Goal: Information Seeking & Learning: Learn about a topic

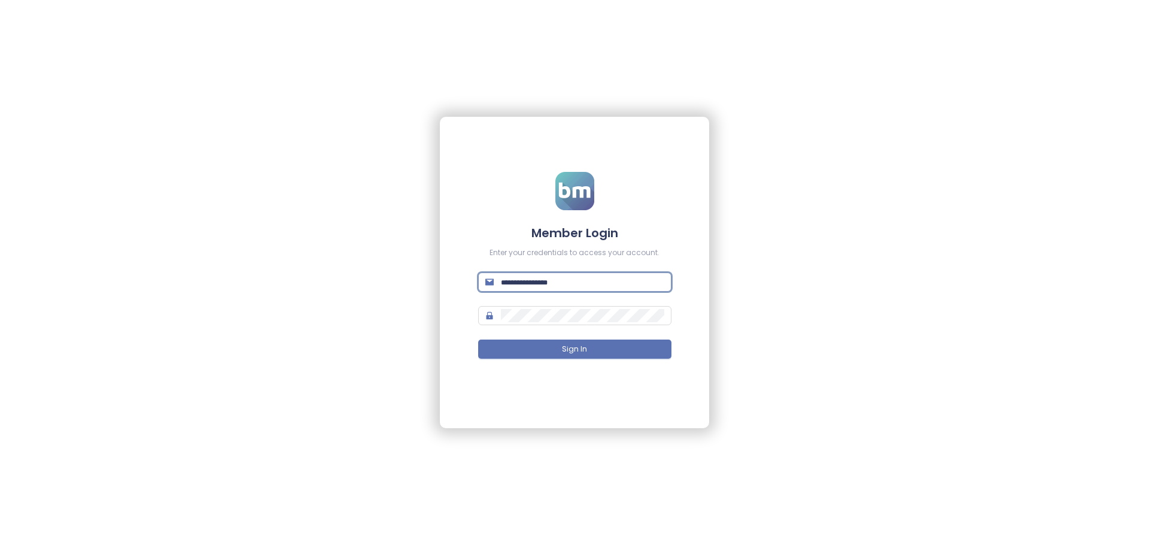
type input "**********"
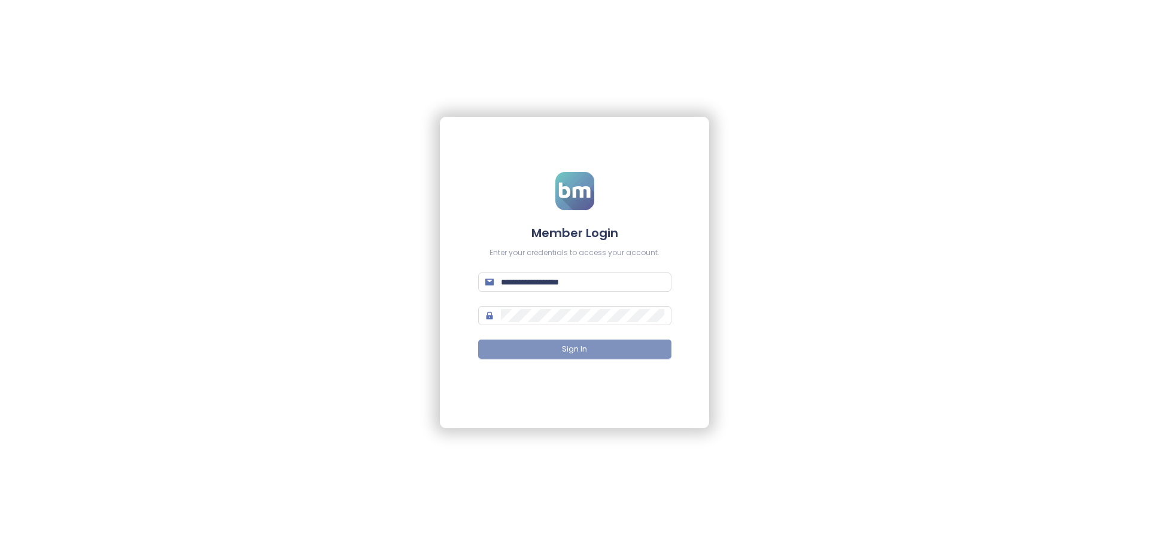
click at [589, 352] on button "Sign In" at bounding box center [574, 348] width 193 height 19
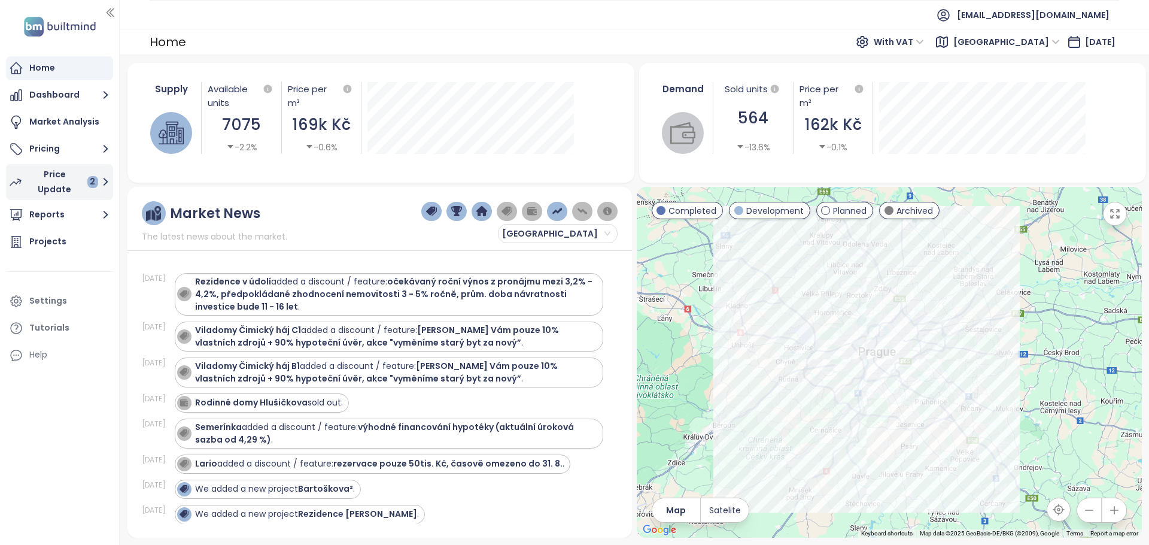
click at [65, 181] on div "Price Update 2" at bounding box center [63, 182] width 70 height 30
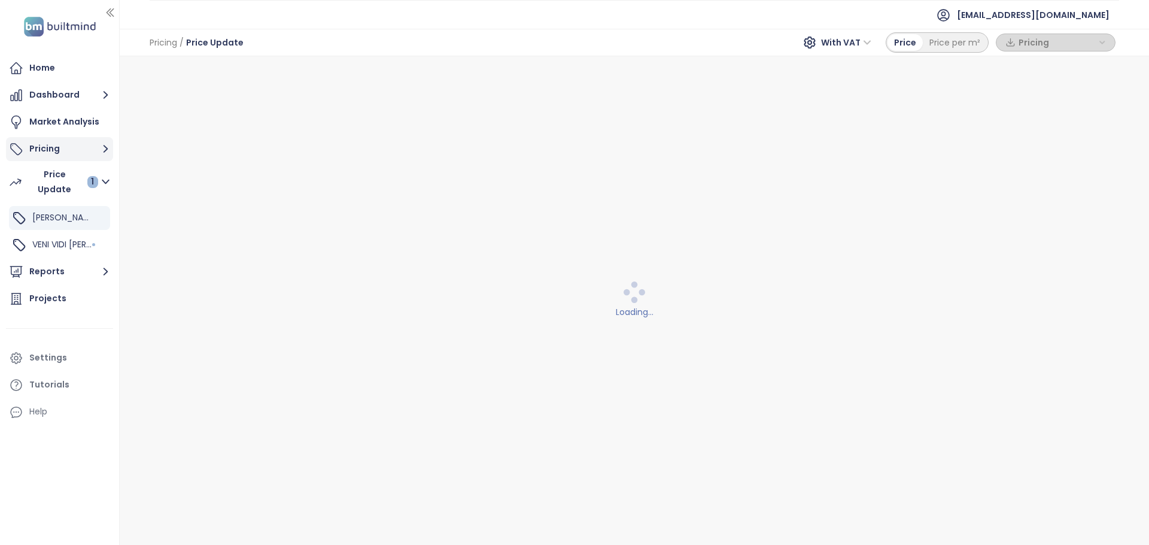
click at [57, 156] on button "Pricing" at bounding box center [59, 149] width 107 height 24
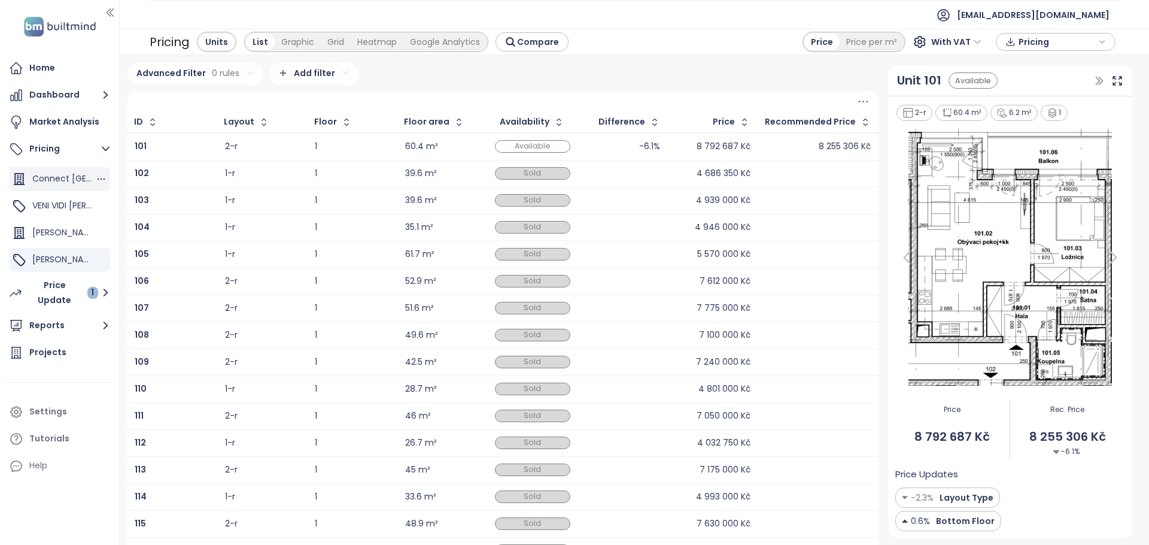
click at [71, 186] on div "Connect [GEOGRAPHIC_DATA]" at bounding box center [63, 178] width 63 height 15
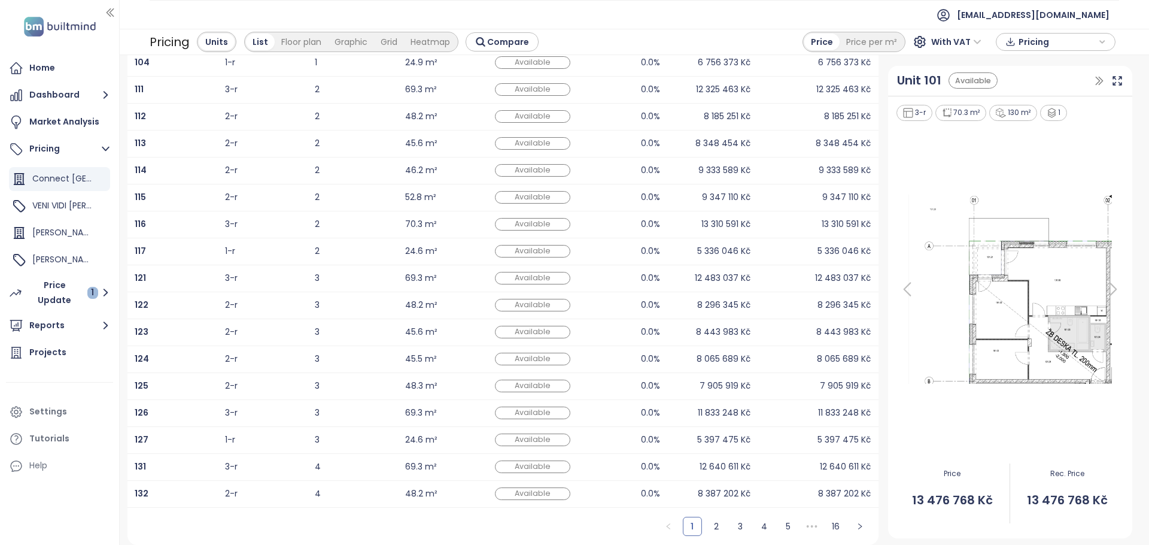
scroll to position [167, 0]
click at [836, 526] on link "16" at bounding box center [836, 526] width 18 height 18
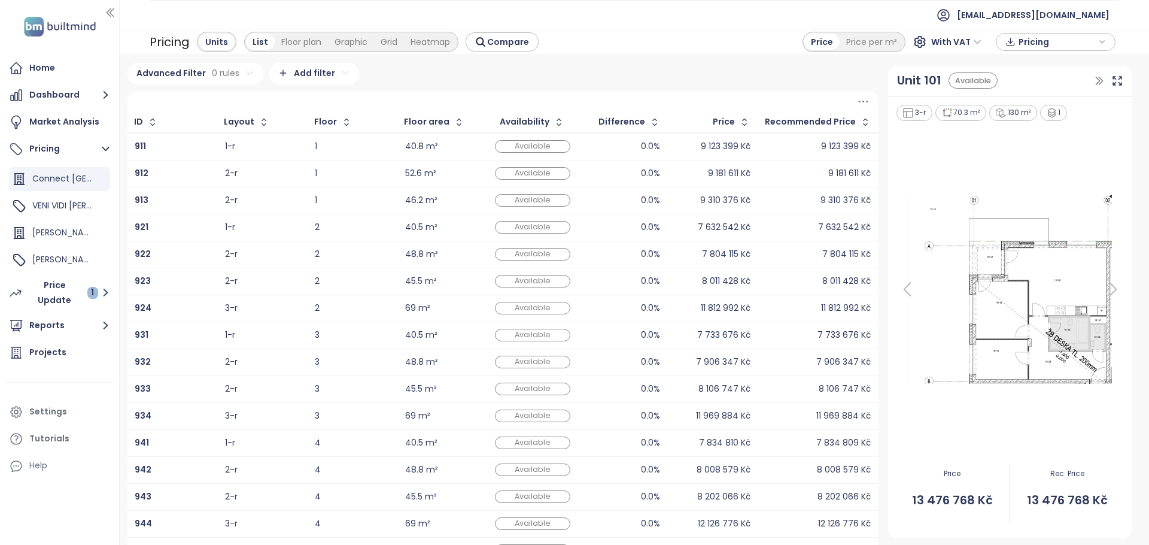
scroll to position [0, 0]
click at [834, 126] on div "Recommended Price" at bounding box center [810, 122] width 91 height 8
click at [820, 124] on div "Recommended Price" at bounding box center [810, 122] width 91 height 8
click at [862, 127] on icon "button" at bounding box center [865, 122] width 12 height 12
click at [862, 127] on icon "button" at bounding box center [866, 122] width 9 height 14
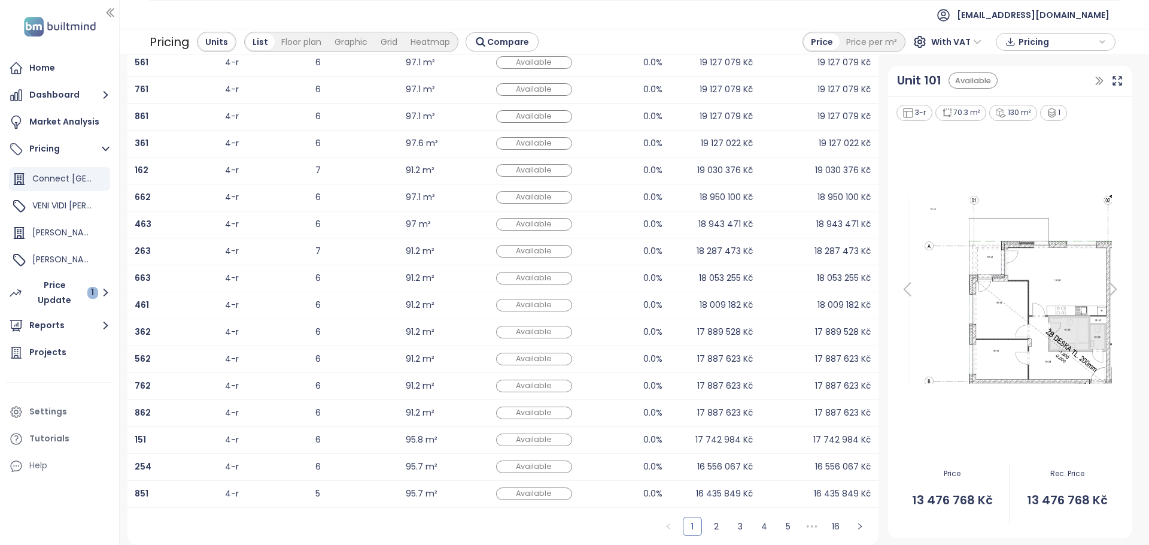
scroll to position [167, 0]
click at [437, 42] on div "Heatmap" at bounding box center [430, 42] width 53 height 17
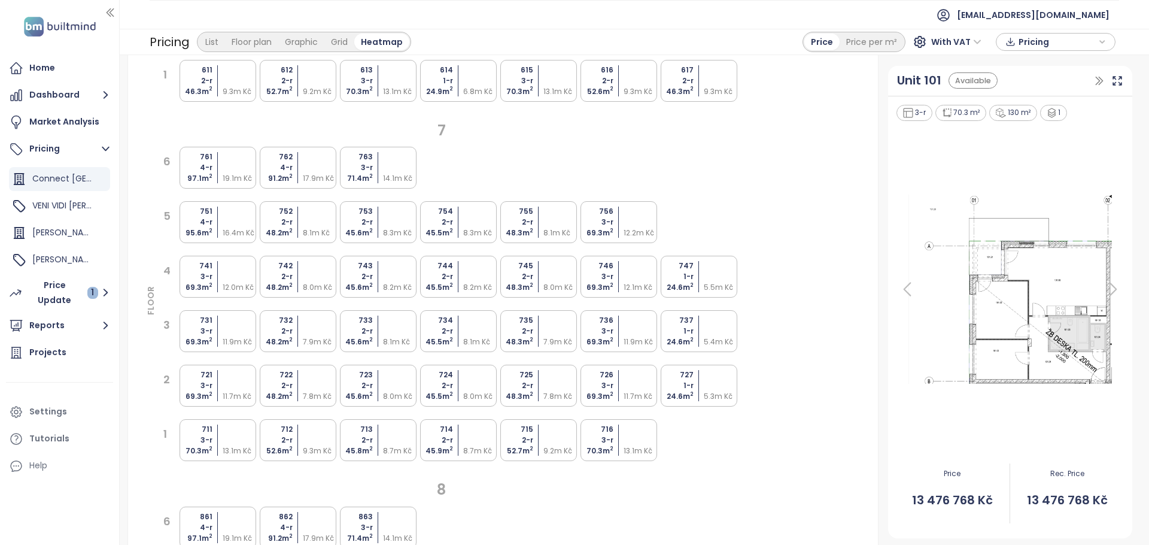
scroll to position [2297, 0]
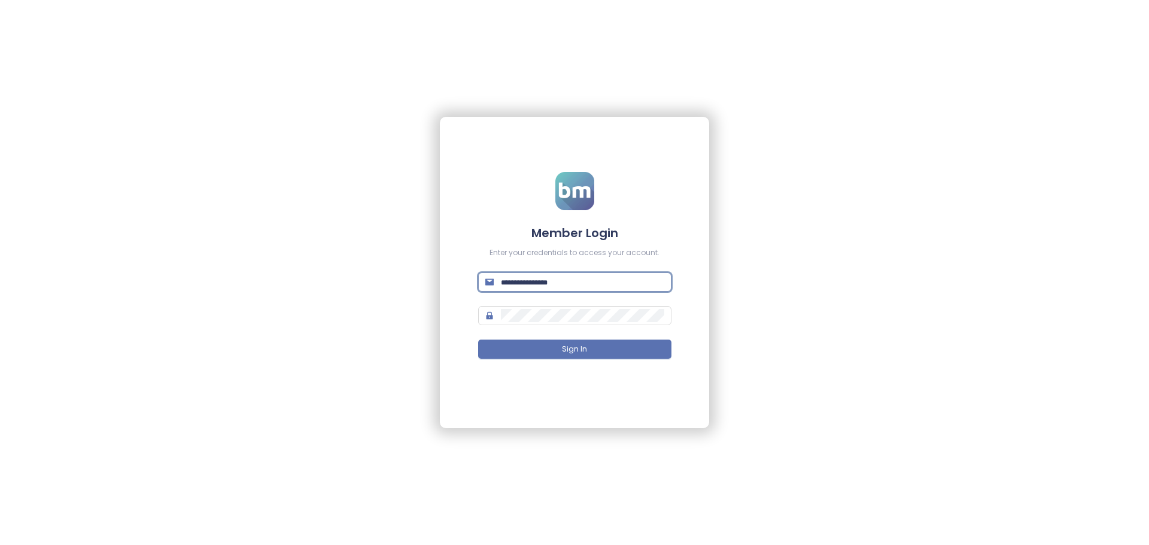
type input "**********"
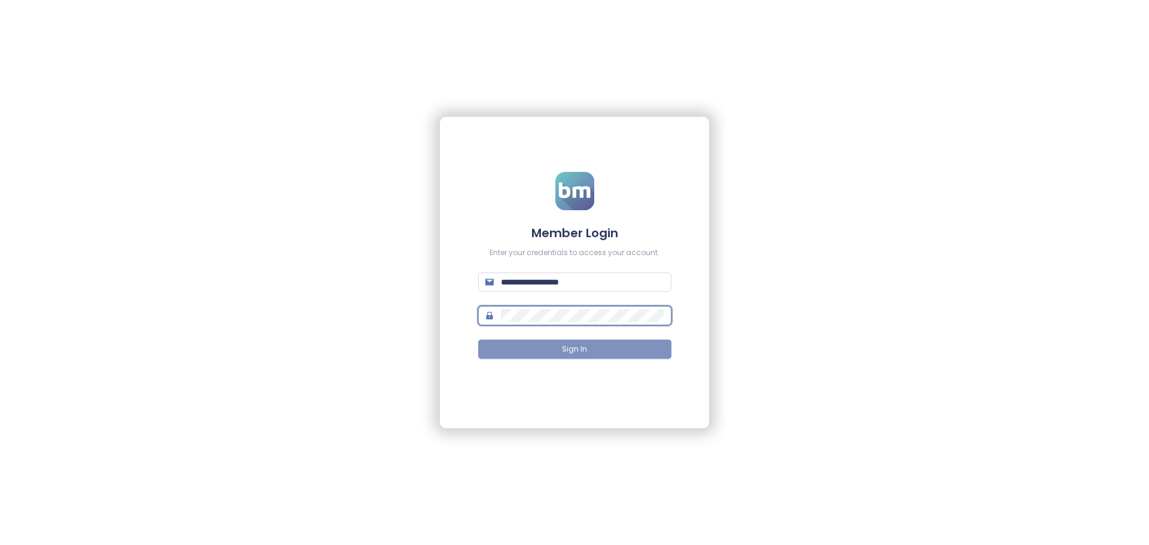
click at [570, 352] on span "Sign In" at bounding box center [574, 348] width 25 height 11
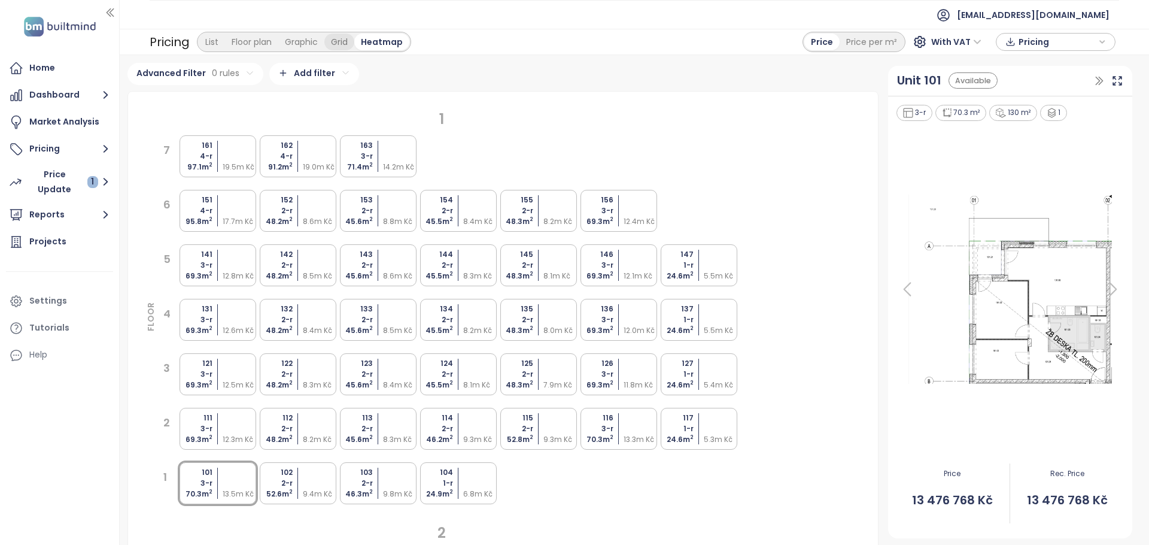
click at [330, 45] on div "Grid" at bounding box center [339, 42] width 30 height 17
click at [210, 42] on div "List" at bounding box center [212, 42] width 26 height 17
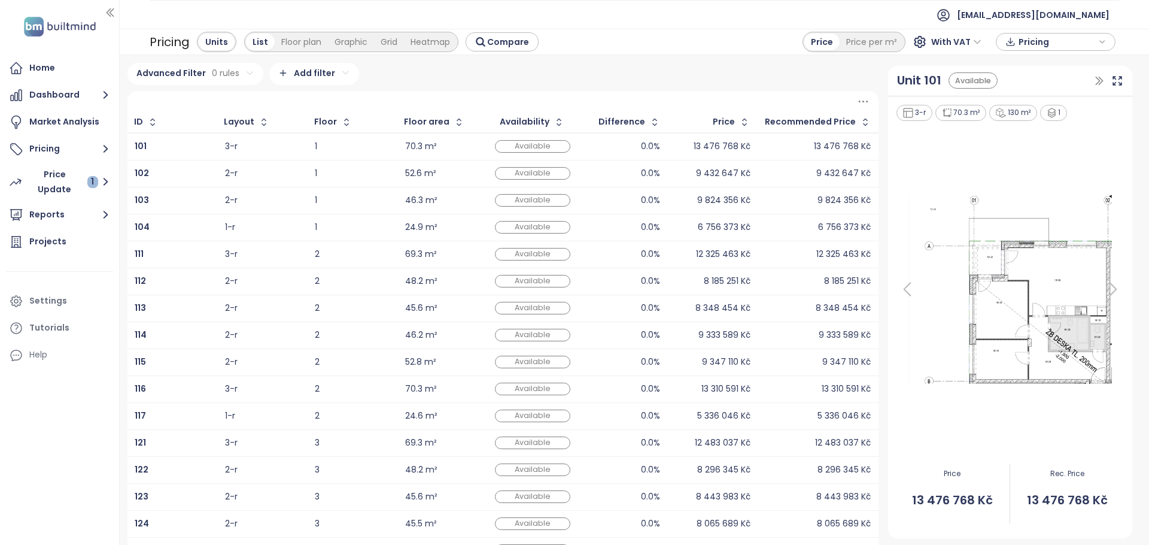
click at [247, 45] on div "List" at bounding box center [260, 42] width 29 height 17
click at [288, 44] on div "Floor plan" at bounding box center [301, 42] width 53 height 17
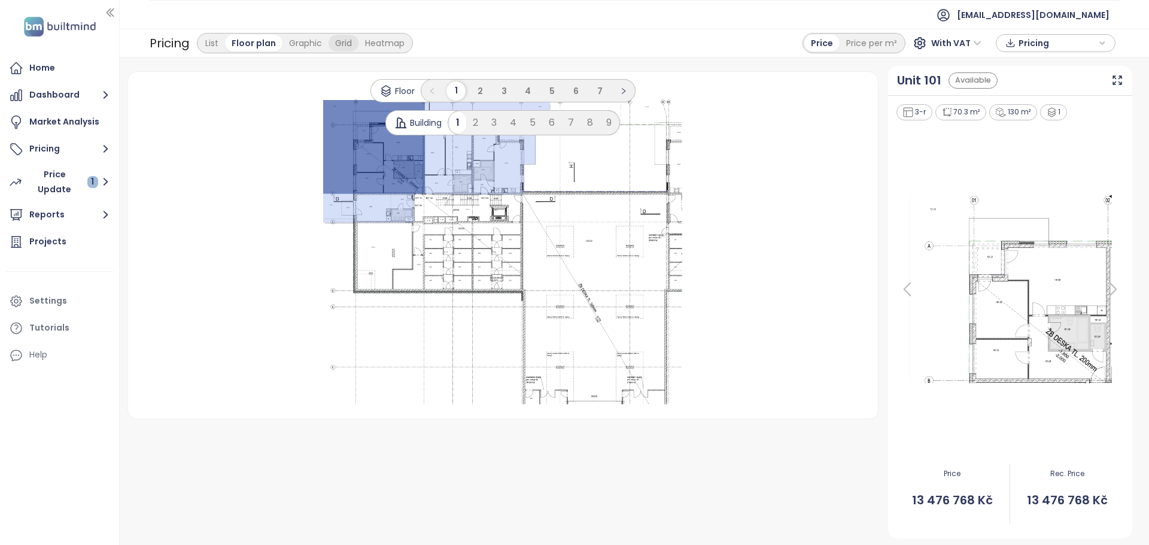
click at [331, 43] on div "Grid" at bounding box center [344, 43] width 30 height 17
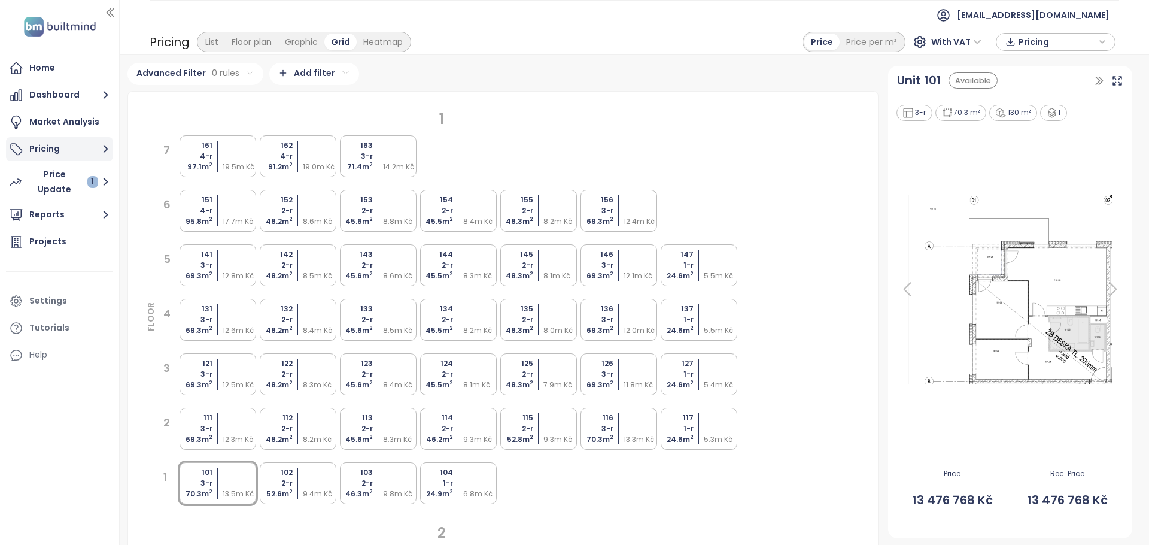
click at [78, 143] on button "Pricing" at bounding box center [59, 149] width 107 height 24
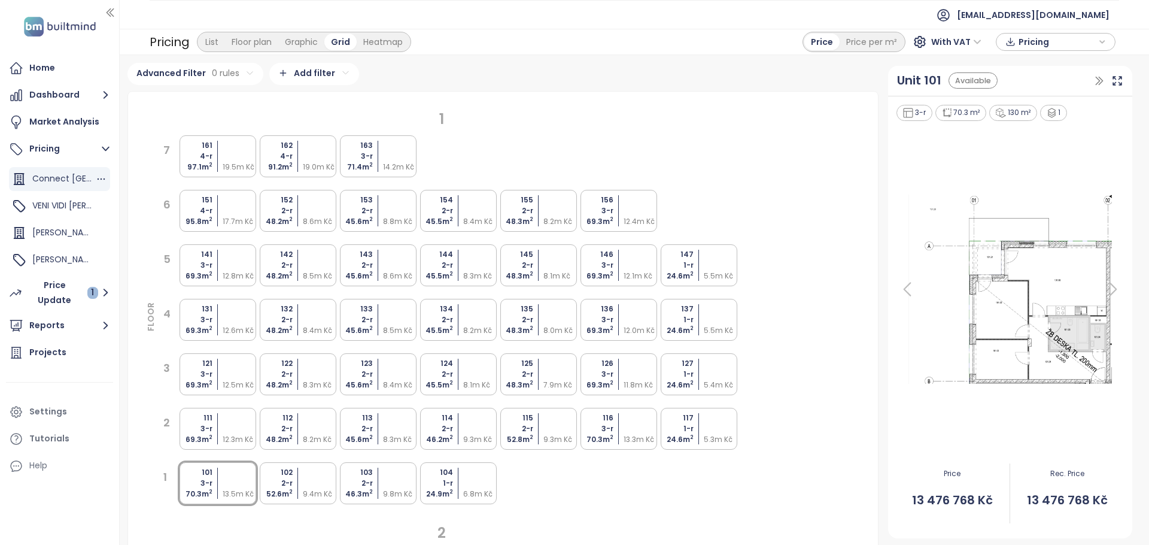
click at [72, 174] on span "Connect [GEOGRAPHIC_DATA]" at bounding box center [95, 178] width 127 height 12
